Goal: Information Seeking & Learning: Learn about a topic

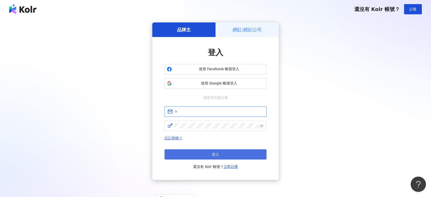
type input "**********"
click at [215, 153] on span "登入" at bounding box center [215, 154] width 7 height 4
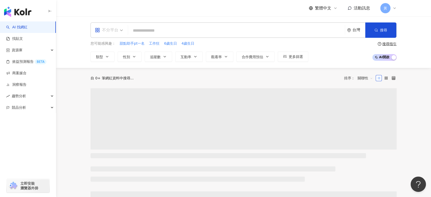
click at [115, 28] on div "不分平台" at bounding box center [106, 30] width 23 height 8
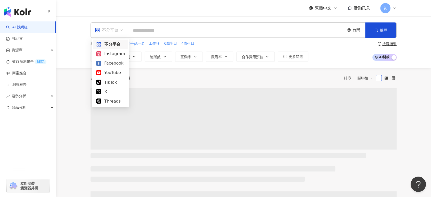
click at [120, 55] on div "Instagram" at bounding box center [110, 54] width 29 height 6
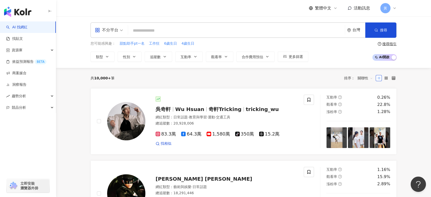
click at [149, 26] on input "search" at bounding box center [236, 31] width 213 height 10
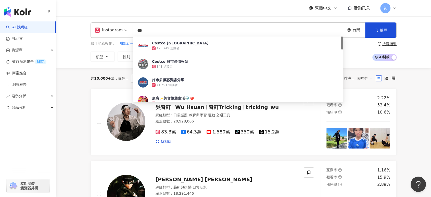
type input "***"
click at [166, 15] on div "繁體中文 活動訊息 黃" at bounding box center [244, 8] width 306 height 16
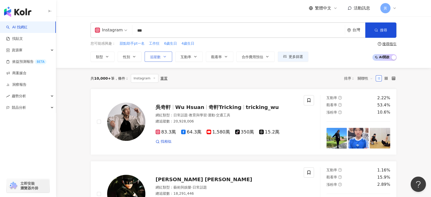
click at [148, 57] on button "追蹤數" at bounding box center [159, 57] width 28 height 10
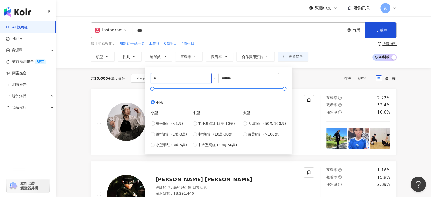
drag, startPoint x: 157, startPoint y: 79, endPoint x: 139, endPoint y: 79, distance: 18.4
type input "*****"
click at [78, 43] on div "Instagram *** 台灣 搜尋 26e423fc-1cca-4ccc-b85a-10a01a48a384 Costco Taiwan 426,749 …" at bounding box center [243, 42] width 375 height 52
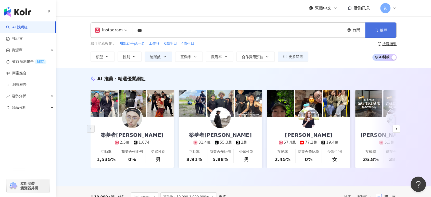
click at [380, 32] on button "搜尋" at bounding box center [381, 29] width 31 height 15
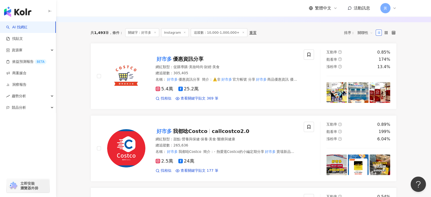
scroll to position [227, 0]
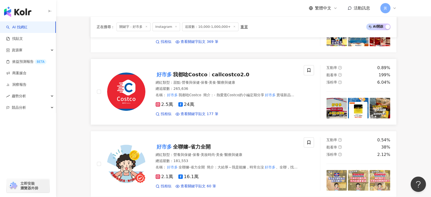
click at [252, 78] on div "好市多 我都唸Costco callcostco2.0" at bounding box center [227, 74] width 142 height 7
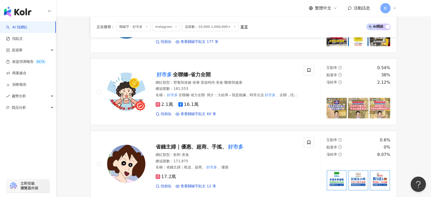
scroll to position [312, 0]
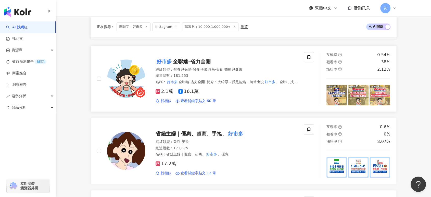
click at [193, 64] on span "全聯嬸-省力全開" at bounding box center [192, 61] width 38 height 6
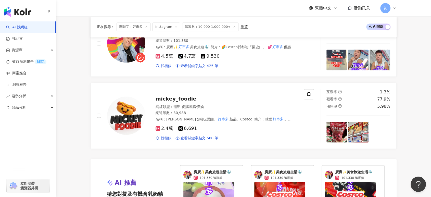
scroll to position [907, 0]
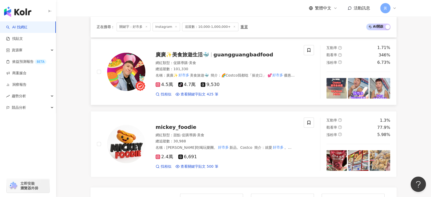
click at [224, 65] on div "網紅類型 ： 促購導購 · 美食" at bounding box center [227, 62] width 142 height 5
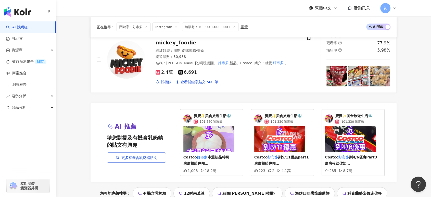
scroll to position [993, 0]
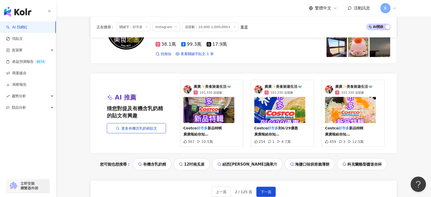
scroll to position [1039, 0]
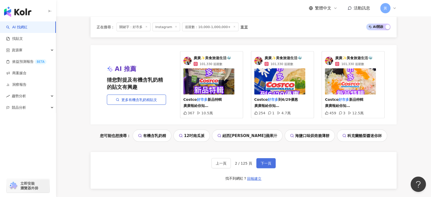
click at [264, 164] on span "下一頁" at bounding box center [266, 163] width 11 height 4
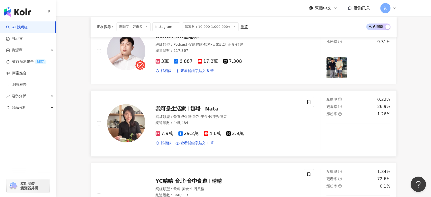
scroll to position [255, 0]
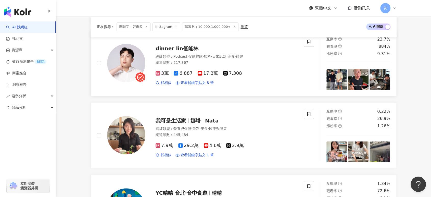
click at [190, 52] on span "dinner lin低能林" at bounding box center [177, 48] width 43 height 6
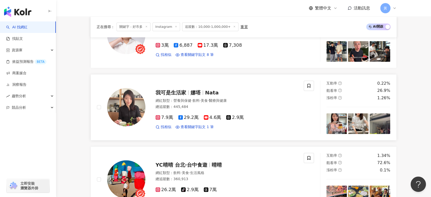
scroll to position [284, 0]
click at [186, 92] on span "我可是生活家" at bounding box center [173, 92] width 35 height 6
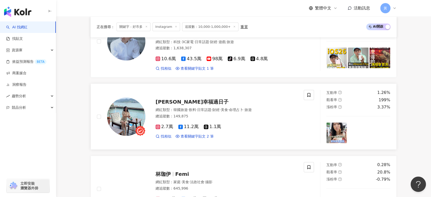
scroll to position [511, 0]
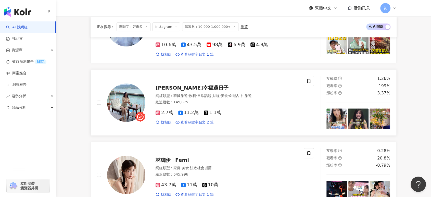
click at [184, 87] on span "瑪姫幸福過日子" at bounding box center [192, 88] width 73 height 6
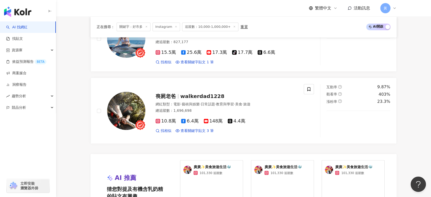
scroll to position [1049, 0]
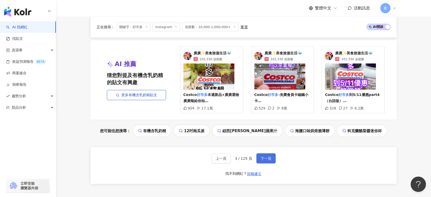
click at [265, 158] on span "下一頁" at bounding box center [266, 158] width 11 height 4
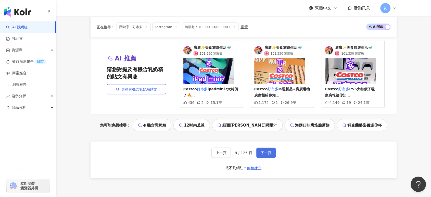
click at [265, 158] on button "下一頁" at bounding box center [266, 153] width 19 height 10
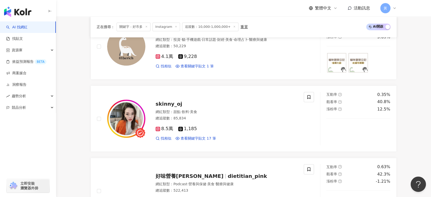
scroll to position [709, 0]
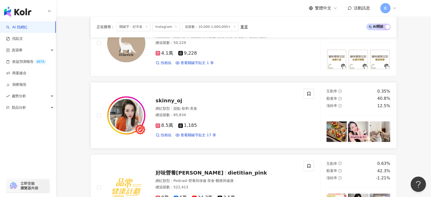
click at [174, 102] on span "skinny_oj" at bounding box center [169, 101] width 27 height 6
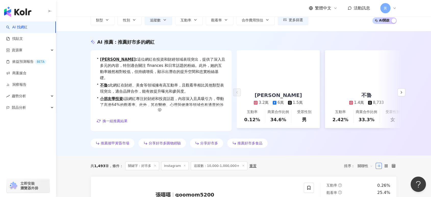
scroll to position [85, 0]
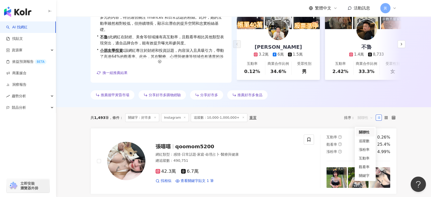
click at [367, 122] on span "關聯性" at bounding box center [365, 118] width 15 height 8
click at [362, 176] on div "關鍵字" at bounding box center [365, 176] width 13 height 6
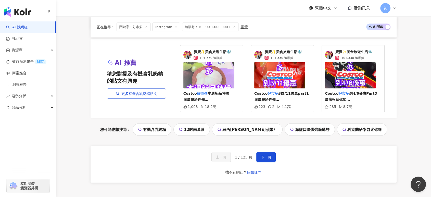
scroll to position [1049, 0]
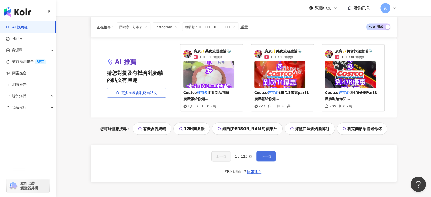
click at [269, 159] on span "下一頁" at bounding box center [266, 156] width 11 height 4
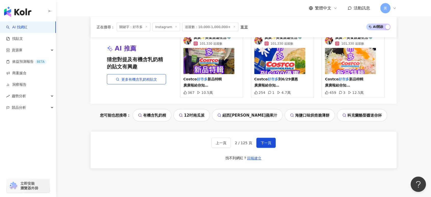
scroll to position [1046, 0]
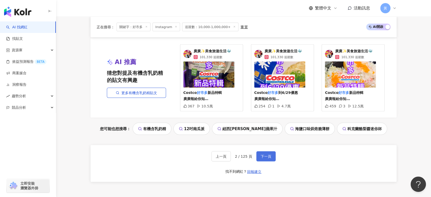
click at [265, 159] on span "下一頁" at bounding box center [266, 156] width 11 height 4
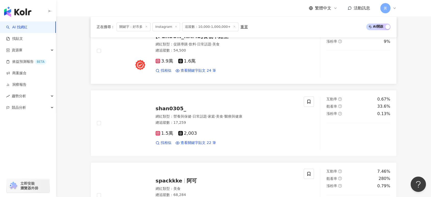
scroll to position [425, 0]
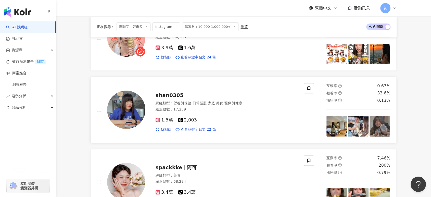
click at [168, 98] on span "shan0305_" at bounding box center [171, 95] width 31 height 6
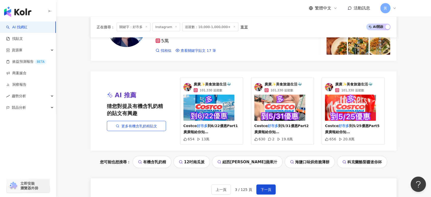
scroll to position [1103, 0]
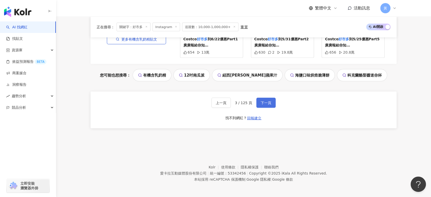
click at [267, 101] on span "下一頁" at bounding box center [266, 103] width 11 height 4
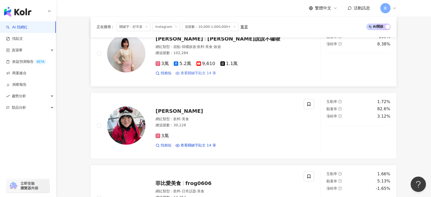
scroll to position [281, 0]
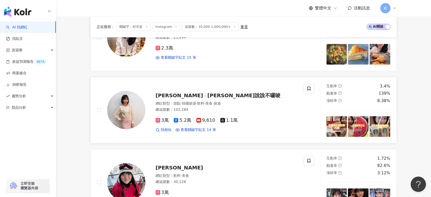
click at [208, 99] on span "羅羅說說不囉唆" at bounding box center [244, 95] width 73 height 6
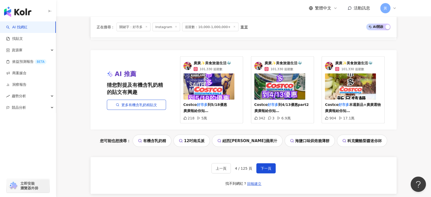
scroll to position [1046, 0]
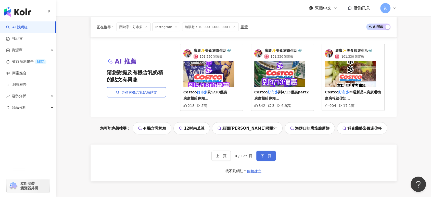
click at [261, 158] on span "下一頁" at bounding box center [266, 156] width 11 height 4
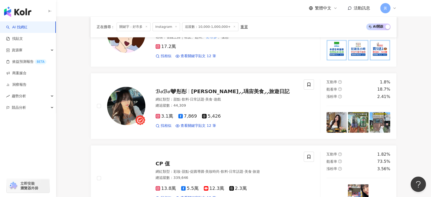
scroll to position [454, 0]
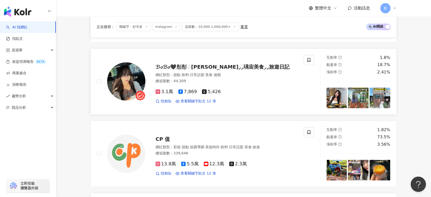
click at [169, 67] on span "ℬ𝑜ℬ𝑜🖤彤彤" at bounding box center [171, 67] width 31 height 6
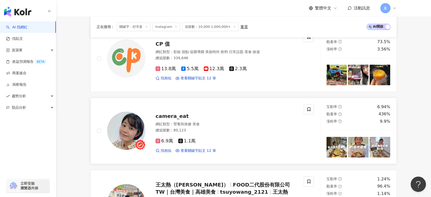
scroll to position [539, 0]
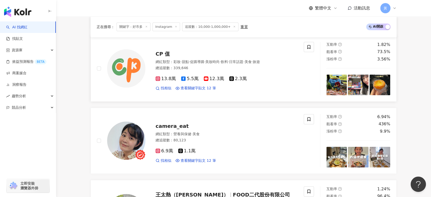
click at [166, 61] on div "CP 值 網紅類型 ： 彩妝 · 甜點 · 促購導購 · 美妝時尚 · 飲料 · 日常話題 · 美食 · 旅遊 總追蹤數 ： 339,646 13.8萬 5.…" at bounding box center [222, 68] width 152 height 45
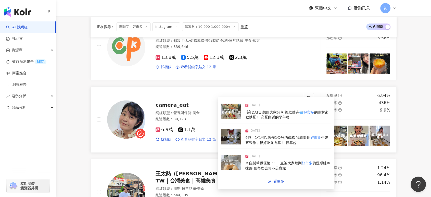
scroll to position [596, 0]
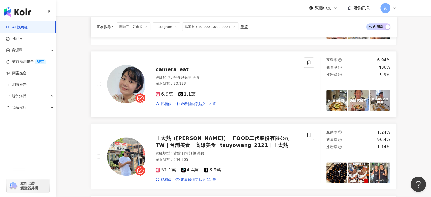
click at [162, 72] on span "camera_eat" at bounding box center [172, 69] width 33 height 6
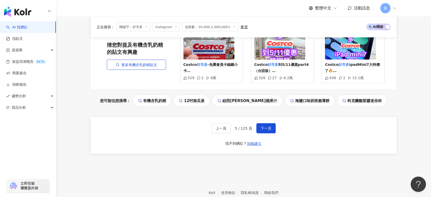
scroll to position [1078, 0]
click at [269, 130] on span "下一頁" at bounding box center [266, 128] width 11 height 4
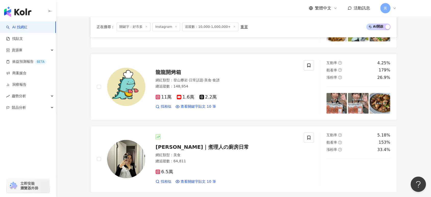
scroll to position [0, 0]
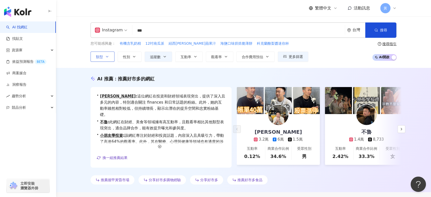
click at [102, 56] on span "類型" at bounding box center [99, 57] width 7 height 4
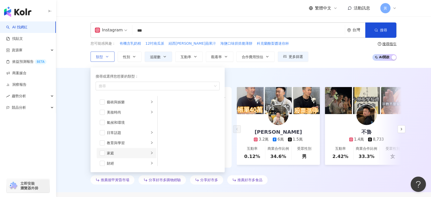
click at [105, 151] on li "家庭" at bounding box center [127, 153] width 60 height 10
click at [87, 53] on div "Instagram *** 台灣 搜尋 26e423fc-1cca-4ccc-b85a-10a01a48a384 Costco Taiwan 426,749 …" at bounding box center [243, 41] width 327 height 39
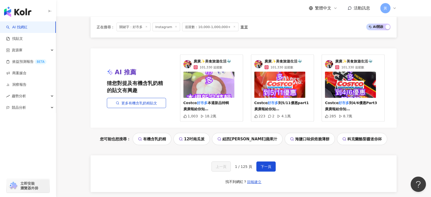
scroll to position [1049, 0]
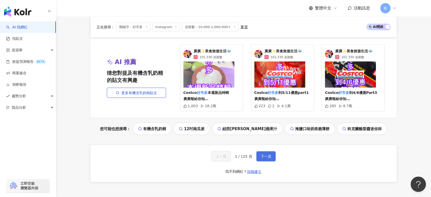
click at [262, 159] on span "下一頁" at bounding box center [266, 156] width 11 height 4
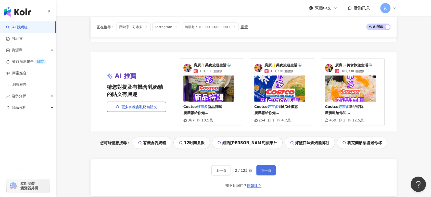
scroll to position [1103, 0]
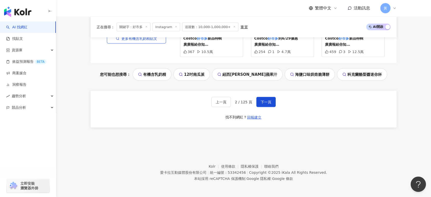
click at [265, 96] on div "上一頁 2 / 125 頁 下一頁 找不到網紅？ 回報建立" at bounding box center [244, 109] width 306 height 37
click at [266, 100] on span "下一頁" at bounding box center [266, 102] width 11 height 4
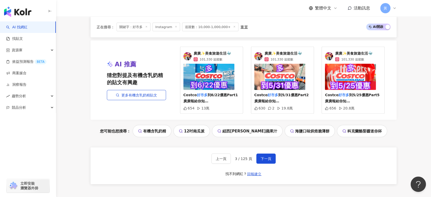
scroll to position [1078, 0]
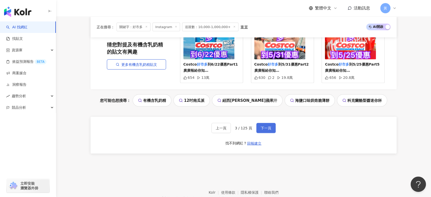
click at [265, 124] on button "下一頁" at bounding box center [266, 128] width 19 height 10
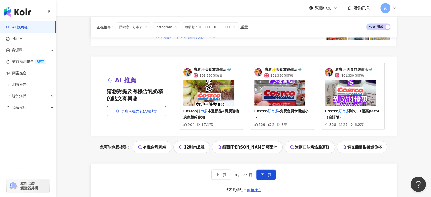
scroll to position [1045, 0]
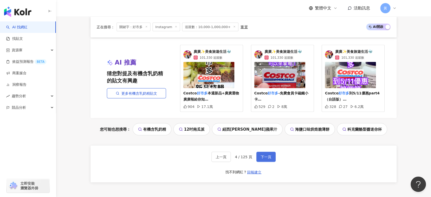
click at [261, 157] on button "下一頁" at bounding box center [266, 157] width 19 height 10
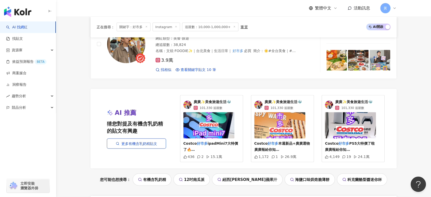
scroll to position [1021, 0]
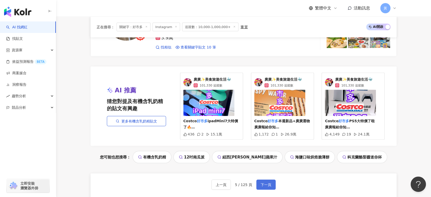
click at [261, 186] on span "下一頁" at bounding box center [266, 185] width 11 height 4
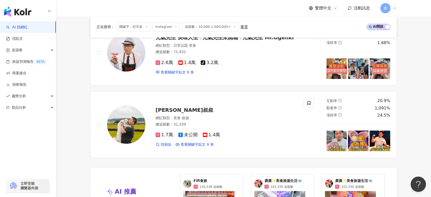
scroll to position [1018, 0]
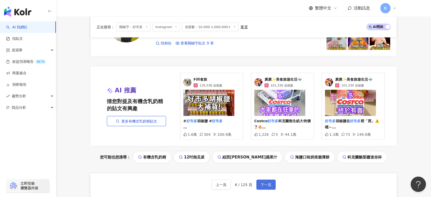
click at [264, 190] on button "下一頁" at bounding box center [266, 185] width 19 height 10
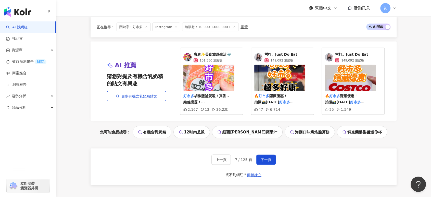
scroll to position [1059, 0]
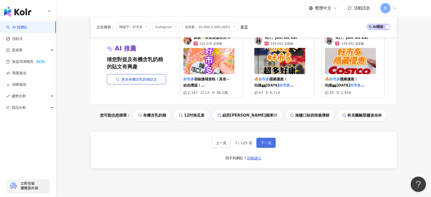
click at [267, 145] on span "下一頁" at bounding box center [266, 143] width 11 height 4
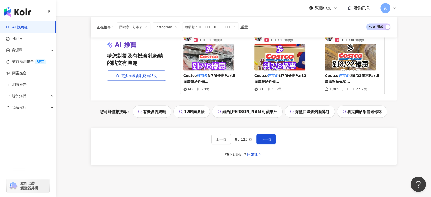
scroll to position [1070, 0]
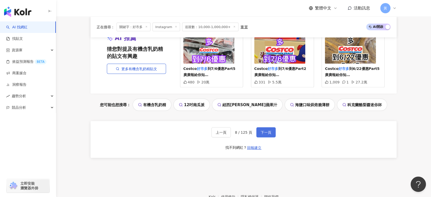
click at [263, 135] on span "下一頁" at bounding box center [266, 132] width 11 height 4
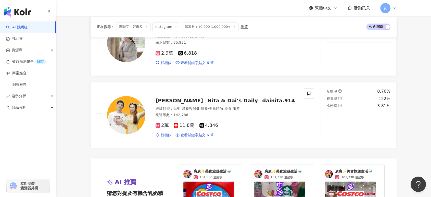
scroll to position [936, 0]
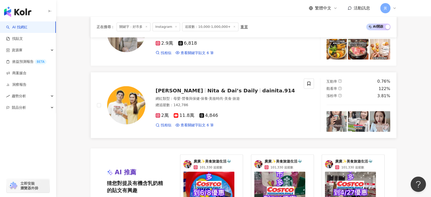
click at [210, 93] on span "Nita & Dai’s Daily" at bounding box center [233, 90] width 51 height 6
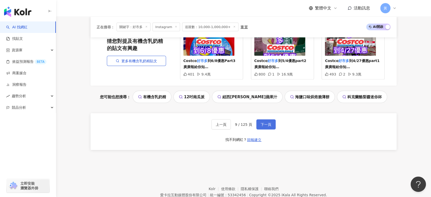
click at [261, 127] on span "下一頁" at bounding box center [266, 125] width 11 height 4
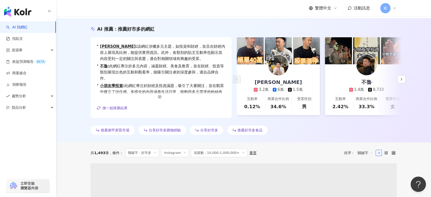
scroll to position [127, 0]
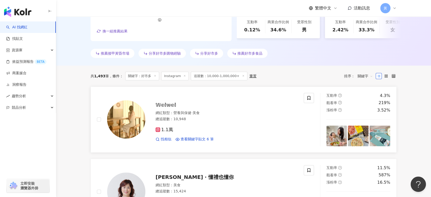
click at [172, 108] on span "𝕎𝕖𝕚𝕨𝕖𝕚" at bounding box center [166, 105] width 21 height 6
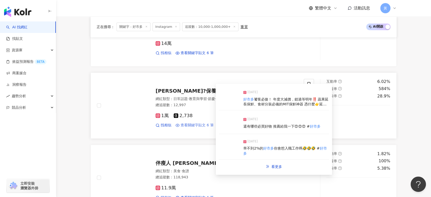
scroll to position [495, 0]
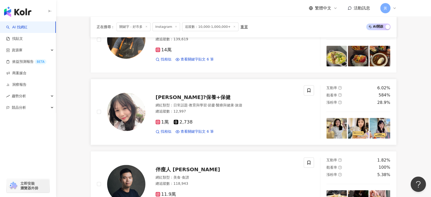
click at [187, 100] on span "Momo小孟?保養+保健" at bounding box center [193, 97] width 75 height 6
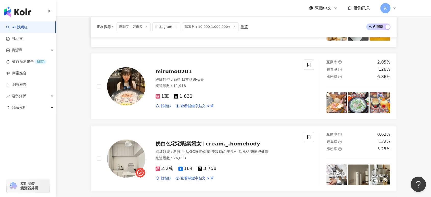
scroll to position [751, 0]
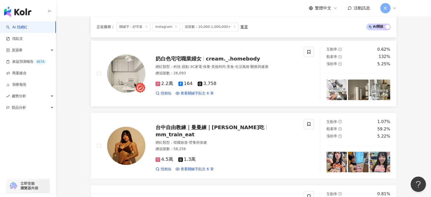
click at [184, 60] on span "奶白色宅宅職業婦女" at bounding box center [179, 59] width 46 height 6
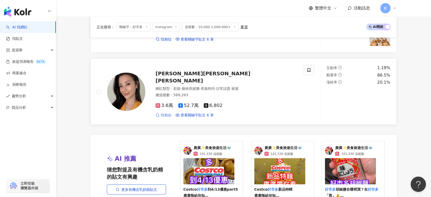
scroll to position [1063, 0]
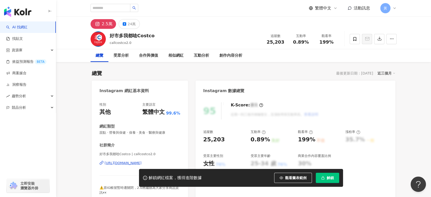
click at [119, 164] on div "https://www.instagram.com/callcostco2.0/" at bounding box center [123, 163] width 37 height 5
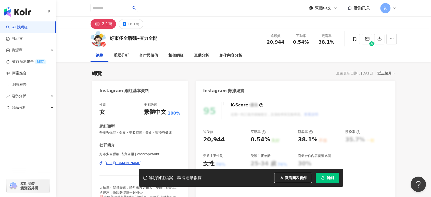
click at [113, 163] on div "https://www.instagram.com/costcopxaunt/" at bounding box center [123, 163] width 37 height 5
drag, startPoint x: 293, startPoint y: 43, endPoint x: 310, endPoint y: 44, distance: 16.4
click at [310, 44] on div "0.54%" at bounding box center [301, 42] width 19 height 5
copy span "0.54%"
click at [336, 177] on button "解鎖" at bounding box center [327, 178] width 23 height 10
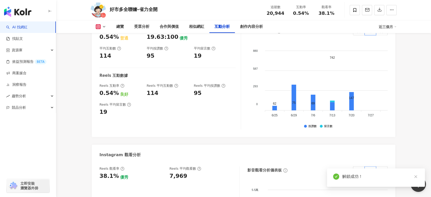
scroll to position [1138, 0]
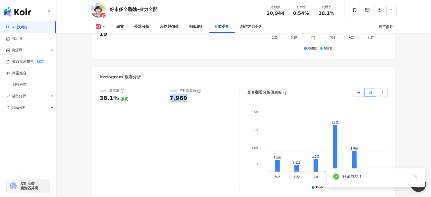
drag, startPoint x: 170, startPoint y: 87, endPoint x: 191, endPoint y: 87, distance: 21.4
click at [191, 94] on div "7,969" at bounding box center [202, 98] width 65 height 8
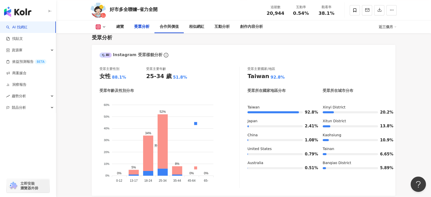
scroll to position [429, 0]
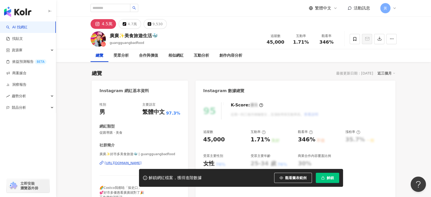
click at [125, 161] on div "https://www.instagram.com/guangguangbadfood/" at bounding box center [123, 163] width 37 height 5
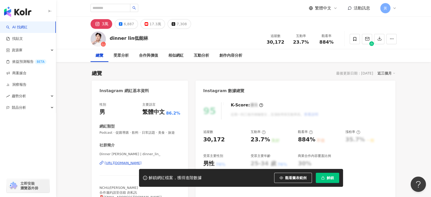
click at [130, 165] on div "[URL][DOMAIN_NAME]" at bounding box center [123, 163] width 37 height 5
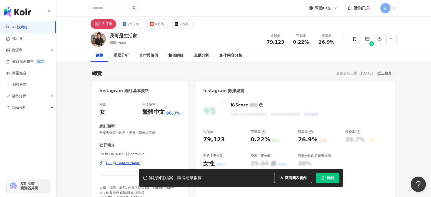
click at [127, 161] on div "https://www.instagram.com/nata912/" at bounding box center [123, 163] width 37 height 5
drag, startPoint x: 110, startPoint y: 36, endPoint x: 140, endPoint y: 37, distance: 29.9
click at [140, 37] on div "我可是生活家 娜塔, Nata 追蹤數 79,123 互動率 0.22% 觀看率 26.9%" at bounding box center [243, 39] width 327 height 20
copy div "我可是生活家"
drag, startPoint x: 298, startPoint y: 43, endPoint x: 310, endPoint y: 43, distance: 12.3
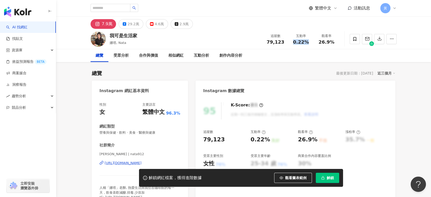
click at [310, 43] on div "0.22%" at bounding box center [301, 42] width 19 height 5
copy span "0.22%"
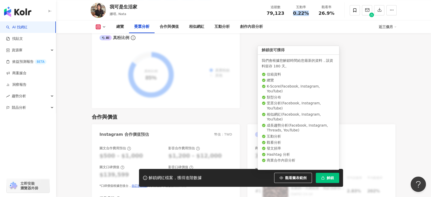
click at [324, 177] on rect "button" at bounding box center [323, 179] width 3 height 2
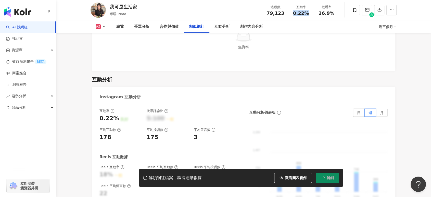
scroll to position [1106, 0]
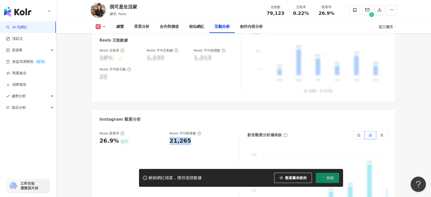
drag, startPoint x: 172, startPoint y: 122, endPoint x: 194, endPoint y: 122, distance: 22.2
click at [194, 131] on div "Reels 觀看率 26.9% 優秀 Reels 平均觀看數 21,265" at bounding box center [167, 138] width 135 height 14
copy div "21,265"
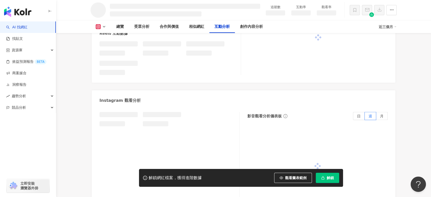
scroll to position [970, 0]
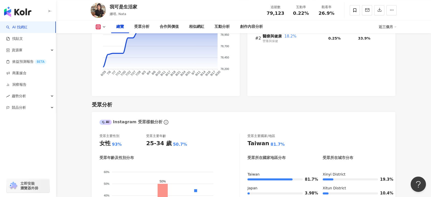
scroll to position [376, 0]
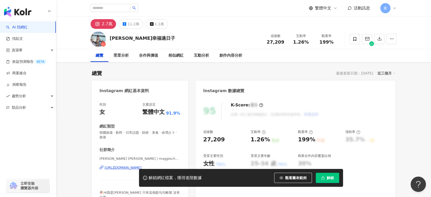
click at [129, 168] on div "https://www.instagram.com/maggiechu97/" at bounding box center [123, 167] width 37 height 5
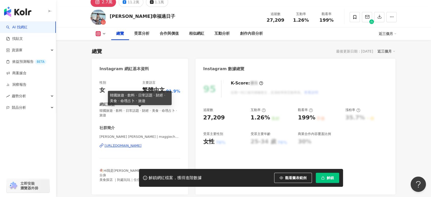
scroll to position [28, 0]
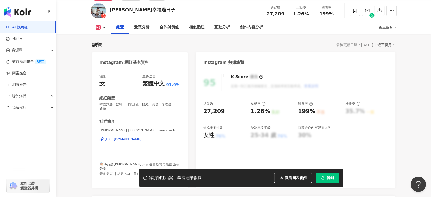
click at [123, 138] on div "https://www.instagram.com/maggiechu97/" at bounding box center [123, 139] width 37 height 5
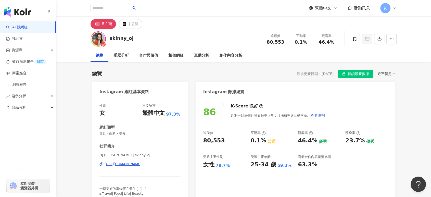
click at [142, 165] on div "https://www.instagram.com/skinny_oj/" at bounding box center [123, 164] width 37 height 5
drag, startPoint x: 67, startPoint y: 143, endPoint x: 71, endPoint y: 142, distance: 4.6
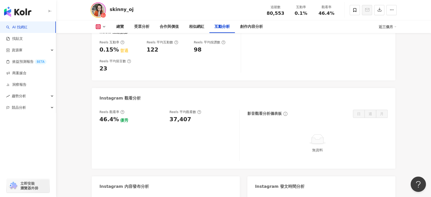
scroll to position [1078, 0]
drag, startPoint x: 170, startPoint y: 104, endPoint x: 189, endPoint y: 104, distance: 19.7
click at [189, 115] on div "37,407" at bounding box center [202, 119] width 65 height 8
copy div "37,407"
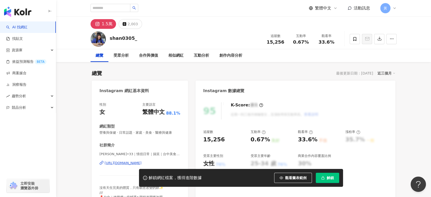
click at [126, 165] on div "https://www.instagram.com/shan0305_/" at bounding box center [123, 163] width 37 height 5
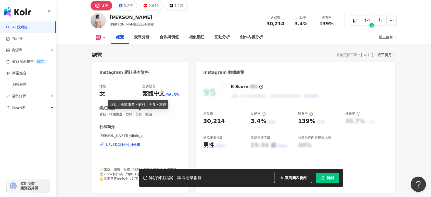
scroll to position [28, 0]
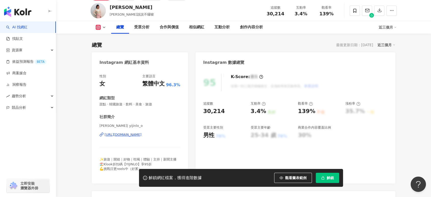
click at [142, 135] on div "https://www.instagram.com/yijinlo_o/" at bounding box center [123, 134] width 37 height 5
click at [330, 177] on span "解鎖" at bounding box center [330, 178] width 7 height 4
drag, startPoint x: 298, startPoint y: 14, endPoint x: 307, endPoint y: 13, distance: 8.2
click at [307, 13] on span "3.4%" at bounding box center [301, 13] width 13 height 5
copy span "3.4%"
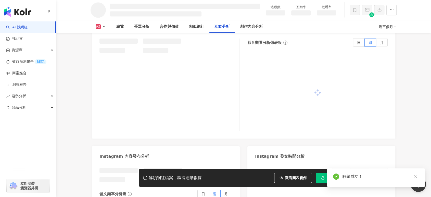
scroll to position [1012, 0]
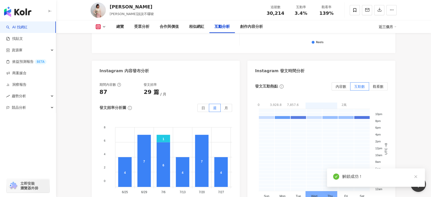
scroll to position [1181, 0]
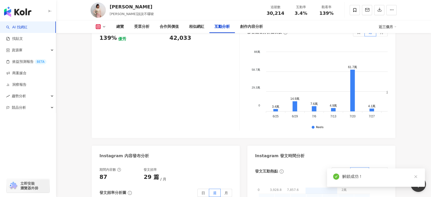
click at [187, 42] on div "42,033" at bounding box center [181, 38] width 22 height 8
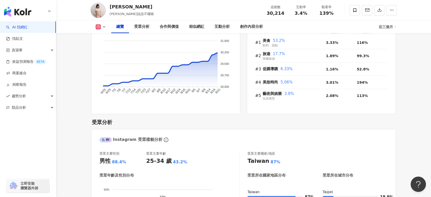
scroll to position [425, 0]
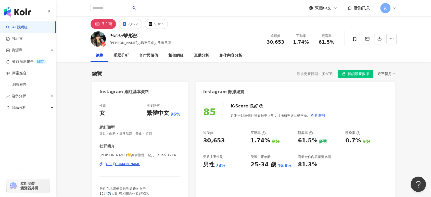
click at [124, 165] on div "[URL][DOMAIN_NAME]" at bounding box center [123, 164] width 37 height 5
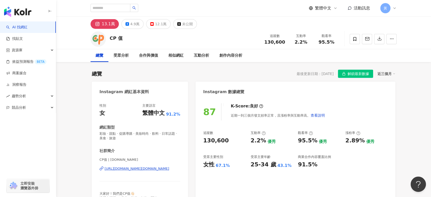
click at [137, 169] on div "[URL][DOMAIN_NAME][DOMAIN_NAME]" at bounding box center [137, 168] width 65 height 5
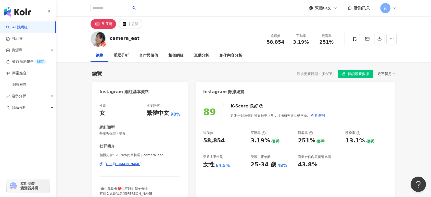
click at [122, 163] on div "[URL][DOMAIN_NAME]" at bounding box center [123, 164] width 37 height 5
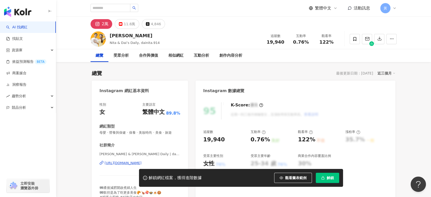
click at [142, 162] on div "https://www.instagram.com/dainita.914/" at bounding box center [123, 163] width 37 height 5
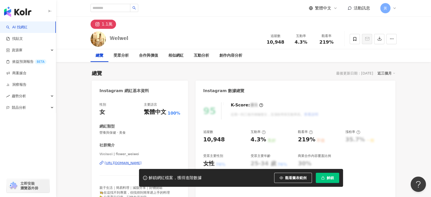
click at [142, 163] on div "[URL][DOMAIN_NAME]" at bounding box center [123, 163] width 37 height 5
drag, startPoint x: 296, startPoint y: 42, endPoint x: 308, endPoint y: 42, distance: 12.5
click at [308, 42] on div "4.3%" at bounding box center [301, 42] width 19 height 5
copy span "4.3%"
click at [329, 174] on button "解鎖" at bounding box center [327, 178] width 23 height 10
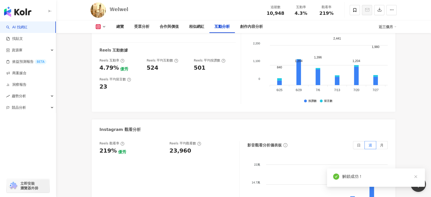
scroll to position [1154, 0]
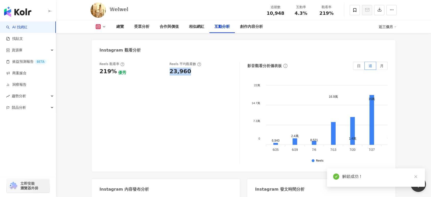
drag, startPoint x: 187, startPoint y: 67, endPoint x: 190, endPoint y: 67, distance: 2.8
click at [190, 68] on div "23,960" at bounding box center [202, 72] width 65 height 8
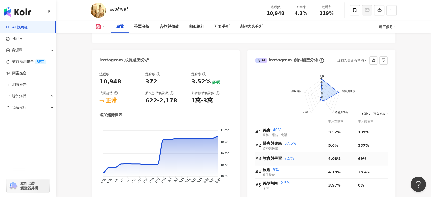
scroll to position [388, 0]
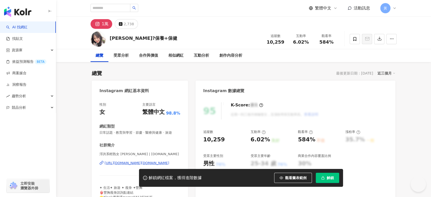
click at [137, 163] on div "https://www.instagram.com/momo.wonderland.tw/" at bounding box center [137, 163] width 65 height 5
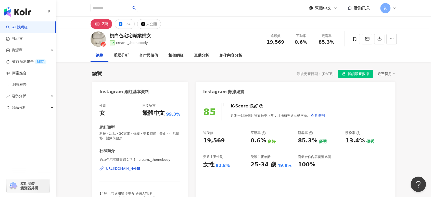
click at [142, 169] on div "[URL][DOMAIN_NAME]" at bounding box center [123, 168] width 37 height 5
